Goal: Book appointment/travel/reservation

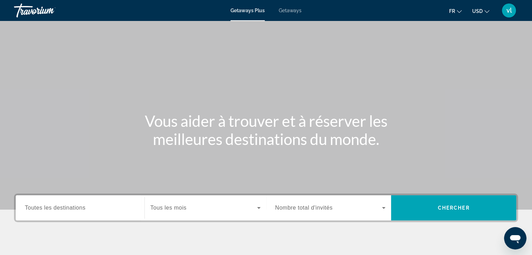
click at [35, 214] on div "Search widget" at bounding box center [80, 208] width 111 height 20
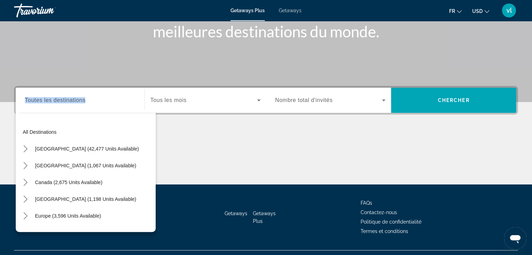
click at [35, 113] on div "Destination Toutes les destinations All destinations [GEOGRAPHIC_DATA] (42,477 …" at bounding box center [80, 100] width 122 height 25
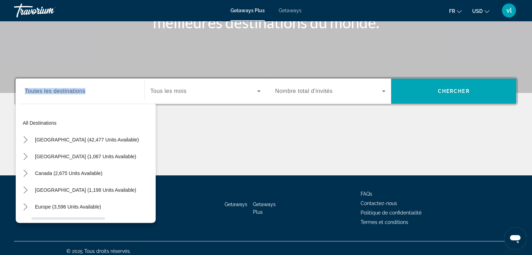
scroll to position [123, 0]
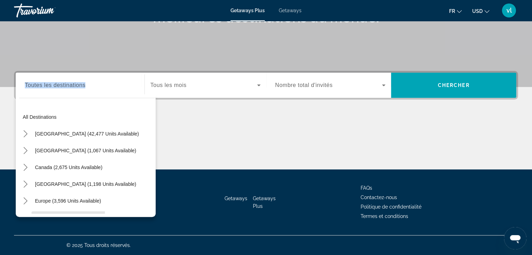
click at [35, 214] on div "All destinations [GEOGRAPHIC_DATA] (42,477 units available) [GEOGRAPHIC_DATA] (…" at bounding box center [86, 155] width 140 height 123
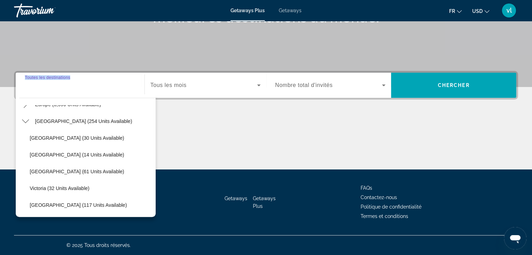
click at [91, 84] on input "Destination Toutes les destinations" at bounding box center [80, 85] width 111 height 8
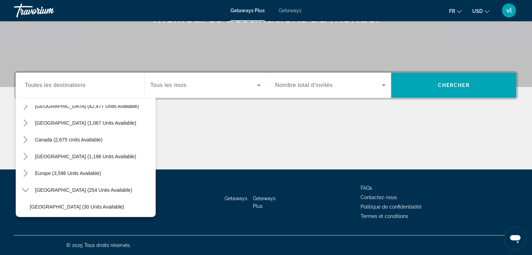
scroll to position [28, 0]
click at [92, 175] on span "Select destination: Europe (3,596 units available)" at bounding box center [67, 172] width 73 height 17
type input "**********"
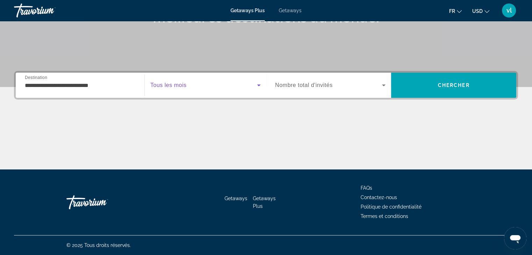
click at [255, 83] on icon "Search widget" at bounding box center [259, 85] width 8 height 8
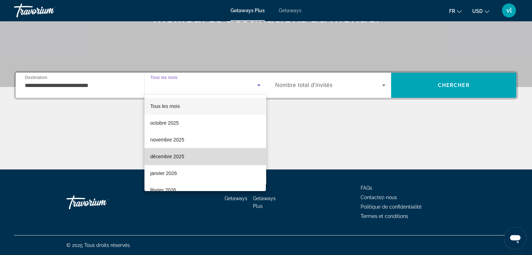
click at [232, 153] on mat-option "décembre 2025" at bounding box center [204, 156] width 121 height 17
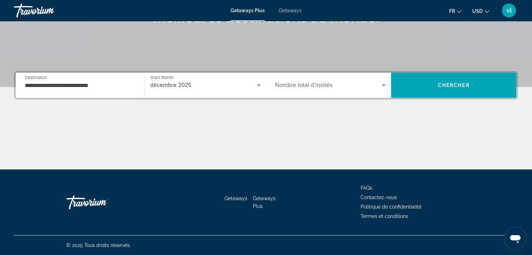
click at [343, 90] on div "Search widget" at bounding box center [330, 86] width 111 height 20
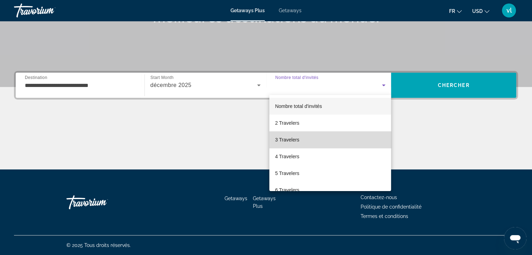
click at [332, 141] on mat-option "3 Travelers" at bounding box center [330, 139] width 122 height 17
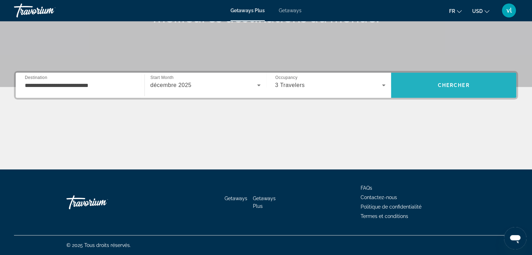
click at [449, 74] on span "Search" at bounding box center [453, 85] width 125 height 25
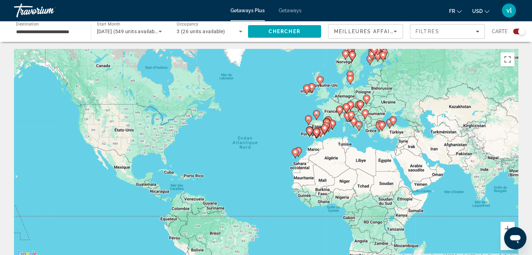
click at [329, 109] on div "Pour activer le glissement avec le clavier, appuyez sur Alt+Entrée. Une fois ce…" at bounding box center [266, 154] width 504 height 210
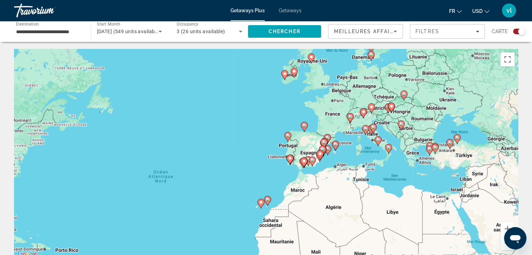
click at [351, 122] on gmp-advanced-marker "Main content" at bounding box center [350, 118] width 7 height 10
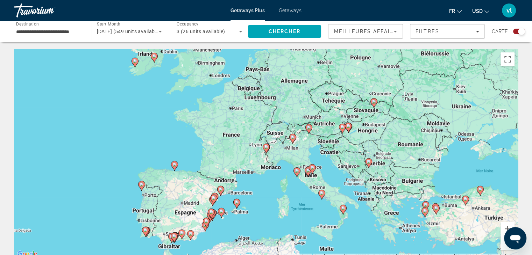
click at [267, 151] on icon "Main content" at bounding box center [266, 148] width 6 height 9
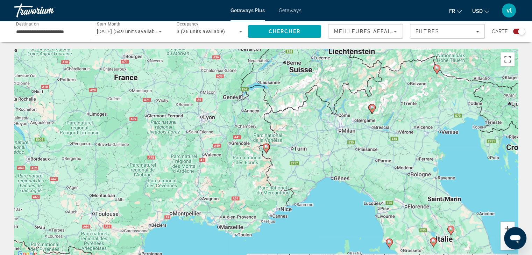
click at [264, 147] on image "Main content" at bounding box center [266, 147] width 4 height 4
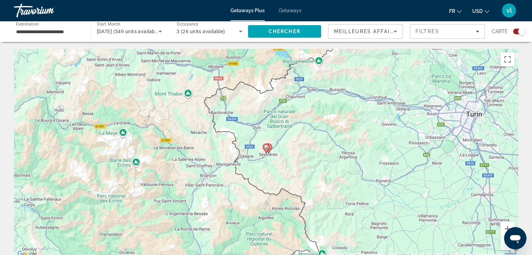
click at [269, 150] on gmp-advanced-marker "Main content" at bounding box center [266, 148] width 7 height 10
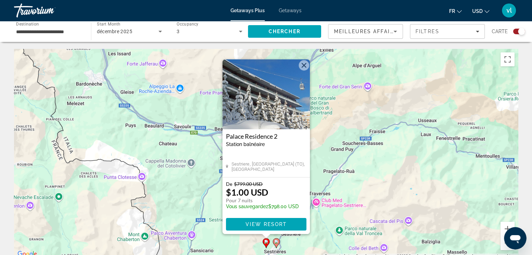
click at [267, 244] on image "Main content" at bounding box center [266, 242] width 4 height 4
click at [278, 244] on image "Main content" at bounding box center [276, 242] width 4 height 4
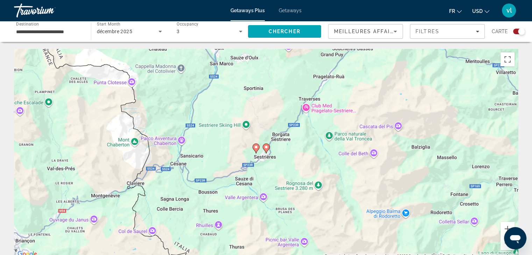
click at [268, 149] on image "Main content" at bounding box center [266, 147] width 4 height 4
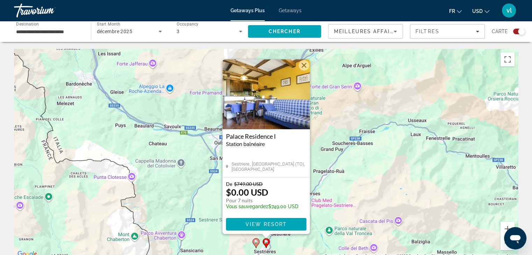
click at [305, 64] on button "Fermer" at bounding box center [304, 65] width 10 height 10
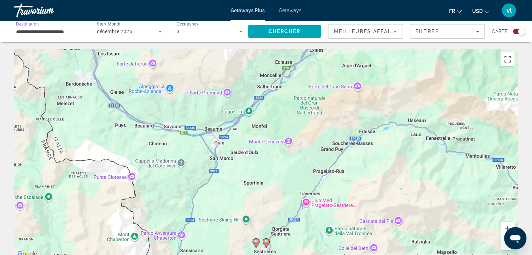
click at [70, 32] on input "**********" at bounding box center [49, 32] width 66 height 8
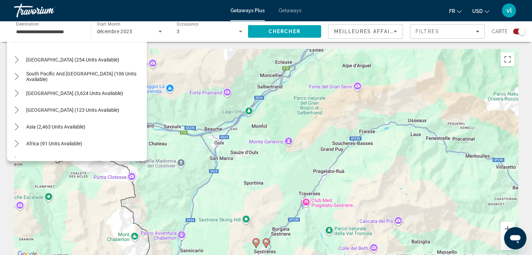
scroll to position [466, 0]
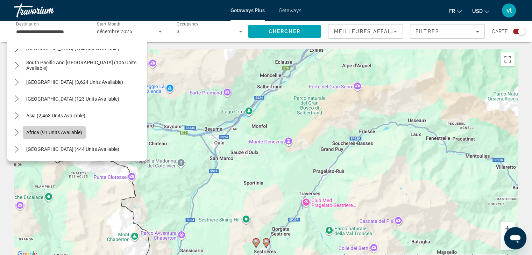
click at [70, 130] on span "Africa (91 units available)" at bounding box center [54, 133] width 56 height 6
type input "**********"
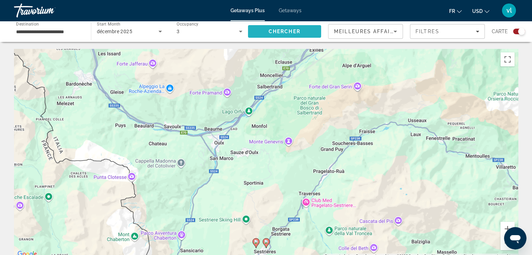
click at [276, 26] on span "Search" at bounding box center [284, 31] width 73 height 17
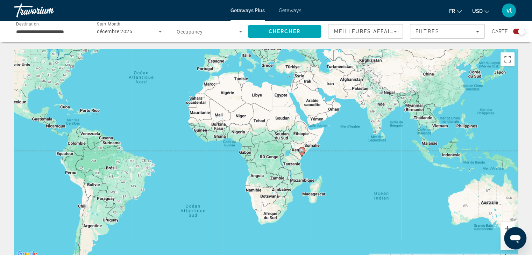
drag, startPoint x: 426, startPoint y: 219, endPoint x: 321, endPoint y: 153, distance: 124.1
click at [321, 153] on div "Pour activer le glissement avec le clavier, appuyez sur Alt+Entrée. Une fois ce…" at bounding box center [266, 154] width 504 height 210
click at [317, 209] on div "Pour activer le glissement avec le clavier, appuyez sur Alt+Entrée. Une fois ce…" at bounding box center [266, 154] width 504 height 210
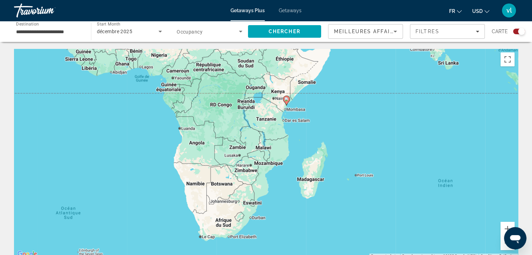
click at [317, 209] on div "Pour activer le glissement avec le clavier, appuyez sur Alt+Entrée. Une fois ce…" at bounding box center [266, 154] width 504 height 210
